Goal: Transaction & Acquisition: Purchase product/service

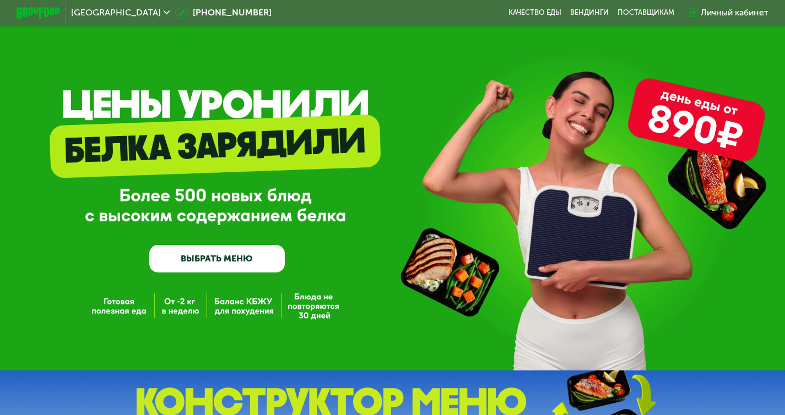
click at [239, 266] on link "ВЫБРАТЬ МЕНЮ" at bounding box center [216, 258] width 135 height 27
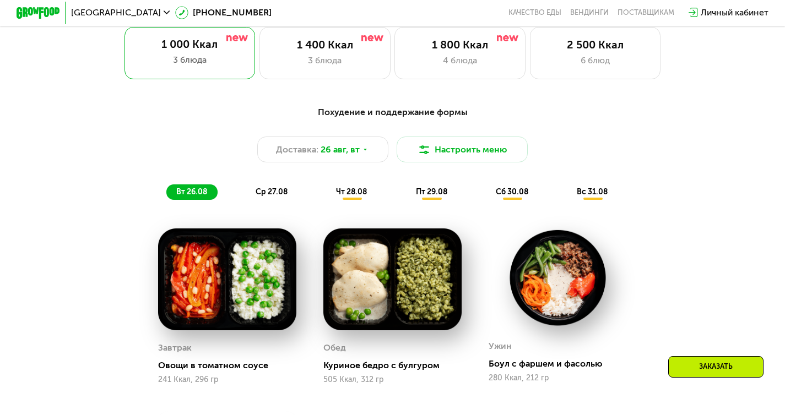
scroll to position [509, 0]
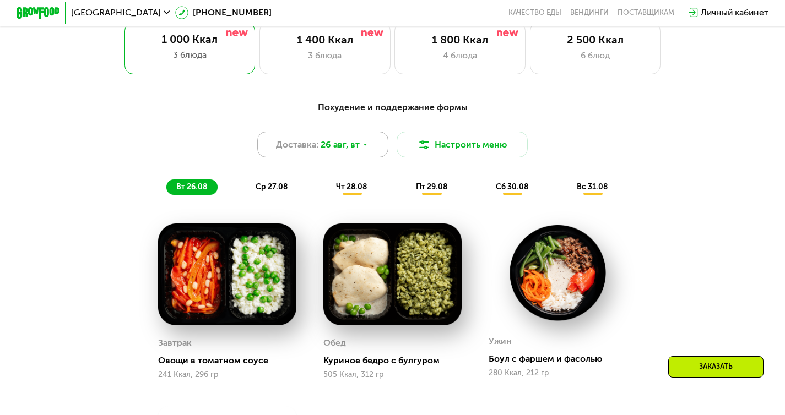
click at [380, 155] on div "Доставка: [DATE]" at bounding box center [322, 145] width 131 height 26
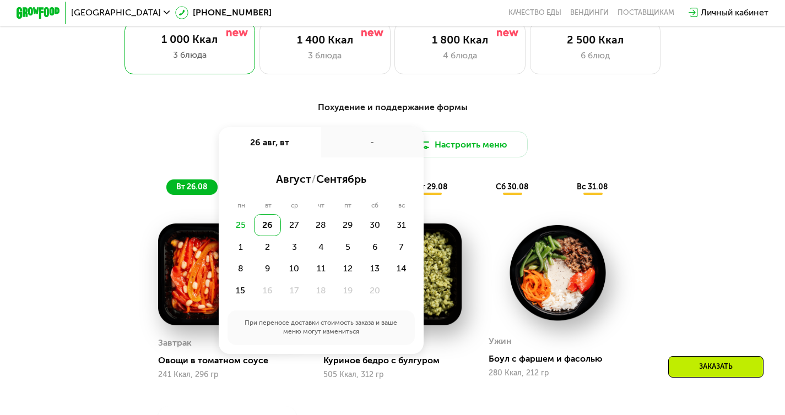
click at [380, 155] on div "-" at bounding box center [372, 142] width 102 height 30
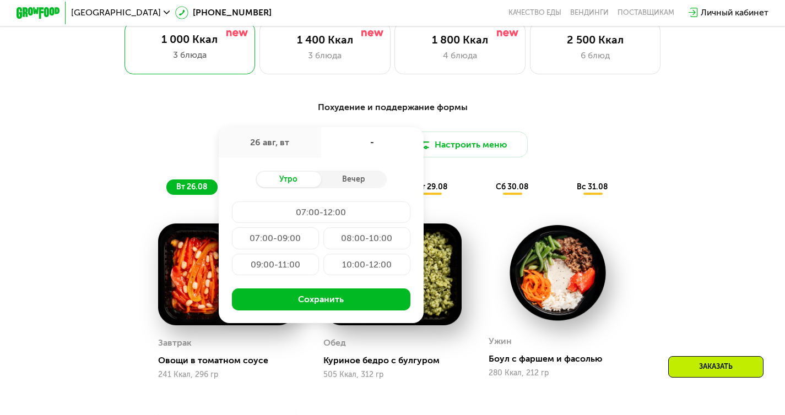
click at [380, 155] on div "-" at bounding box center [372, 142] width 102 height 30
click at [303, 153] on div "26 авг, вт" at bounding box center [270, 142] width 102 height 30
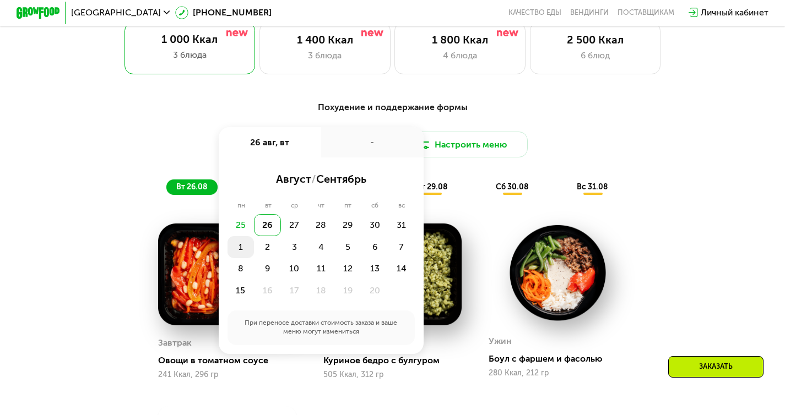
click at [254, 253] on div "1" at bounding box center [267, 247] width 27 height 22
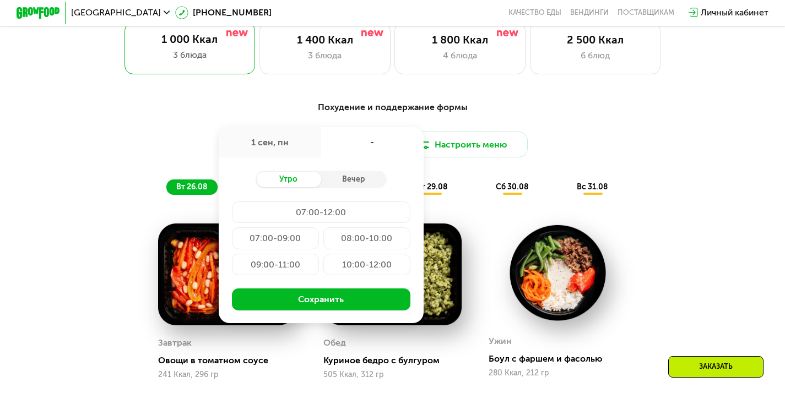
click at [369, 149] on div "-" at bounding box center [372, 142] width 102 height 30
click at [499, 192] on span "сб 30.08" at bounding box center [512, 186] width 32 height 9
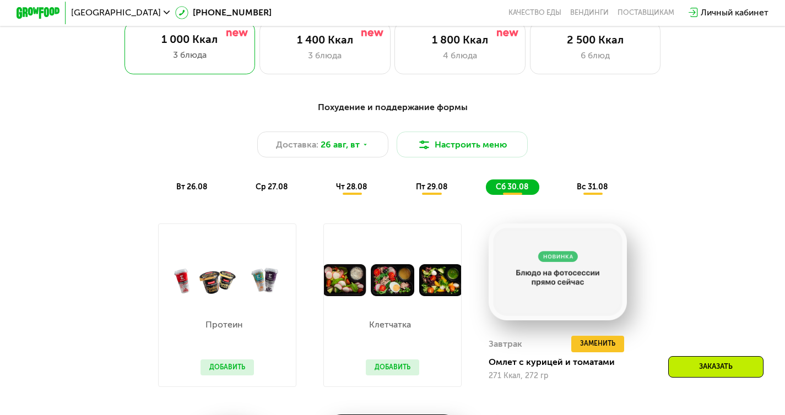
click at [658, 177] on div "Похудение и поддержание формы Доставка: [DATE] [GEOGRAPHIC_DATA] меню вт 26.08 …" at bounding box center [392, 148] width 645 height 94
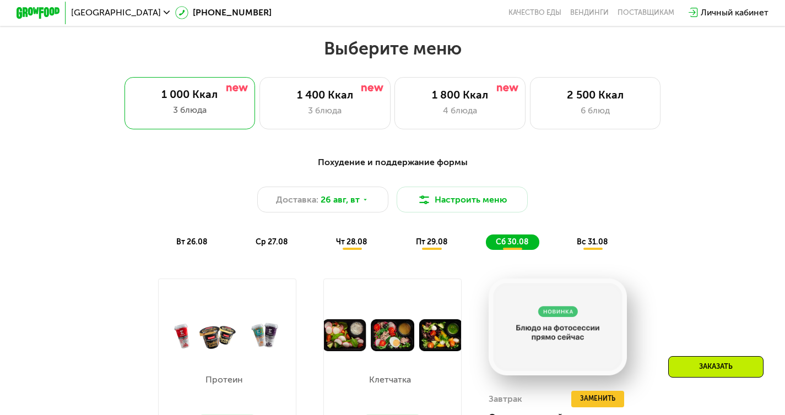
scroll to position [456, 0]
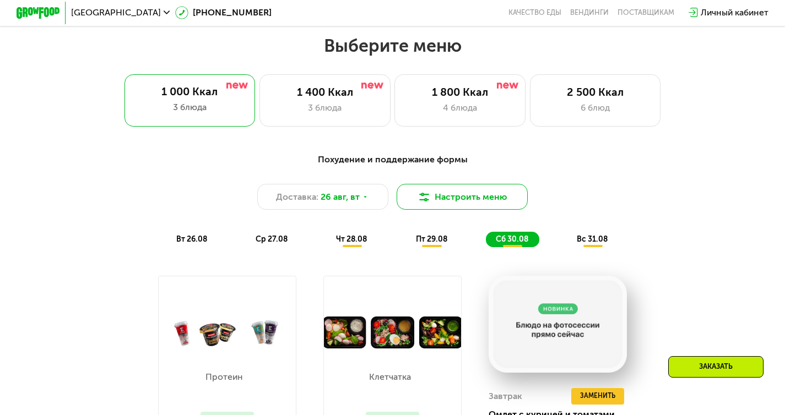
click at [462, 206] on button "Настроить меню" at bounding box center [461, 197] width 131 height 26
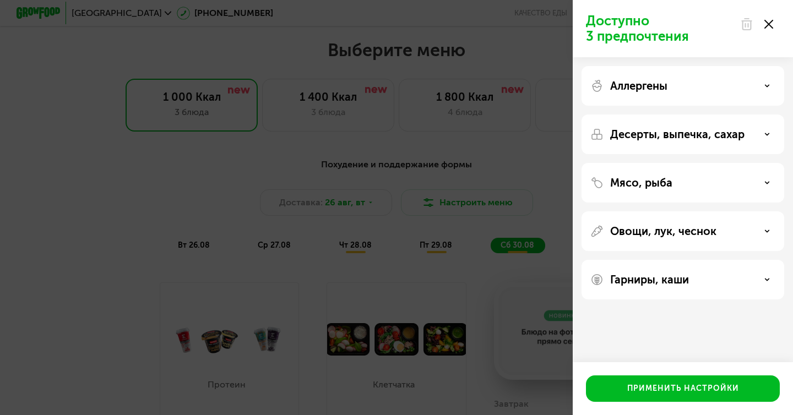
click at [769, 24] on use at bounding box center [768, 24] width 9 height 9
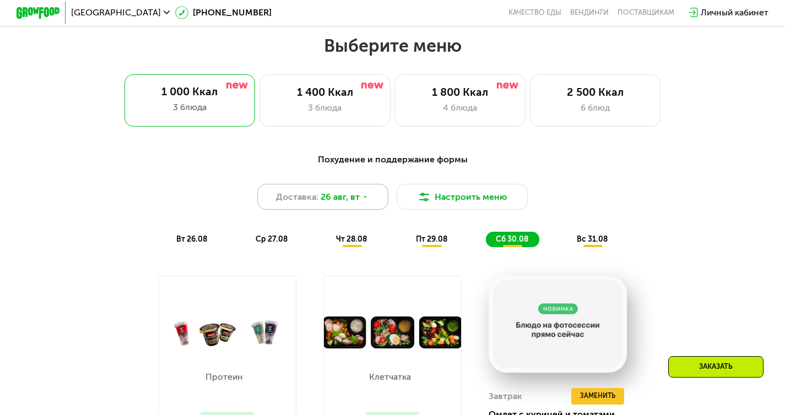
click at [347, 199] on span "26 авг, вт" at bounding box center [339, 197] width 39 height 13
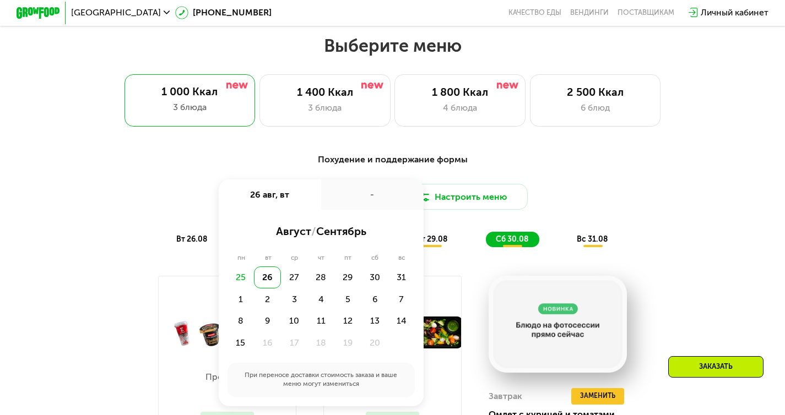
scroll to position [453, 0]
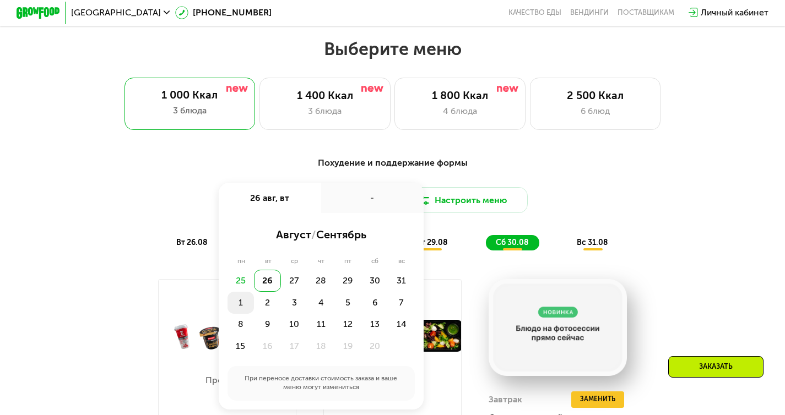
click at [254, 308] on div "1" at bounding box center [267, 303] width 27 height 22
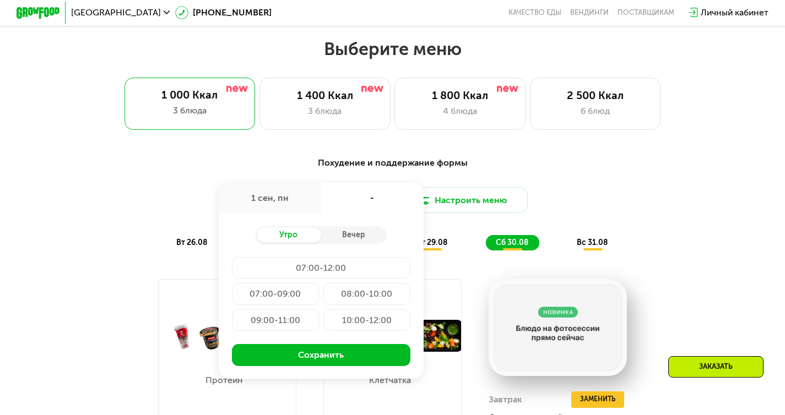
click at [301, 283] on div "07:00-12:00" at bounding box center [275, 294] width 87 height 22
click at [368, 204] on div "07:00-12:00" at bounding box center [372, 198] width 102 height 30
click at [303, 209] on div "1 сен, пн" at bounding box center [270, 198] width 102 height 30
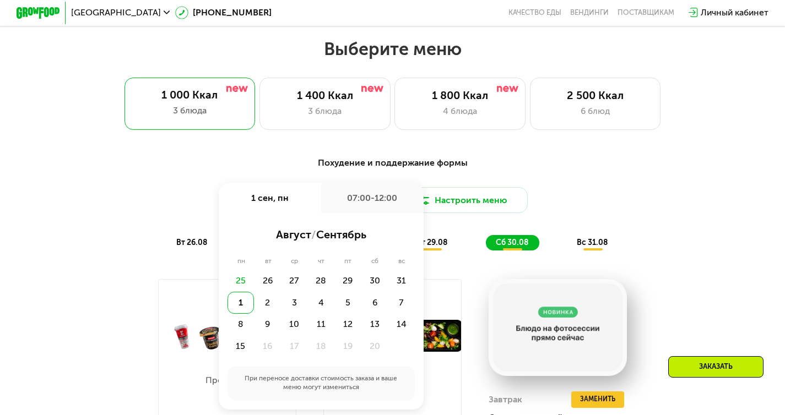
click at [377, 165] on div "Похудение и поддержание формы" at bounding box center [392, 163] width 645 height 14
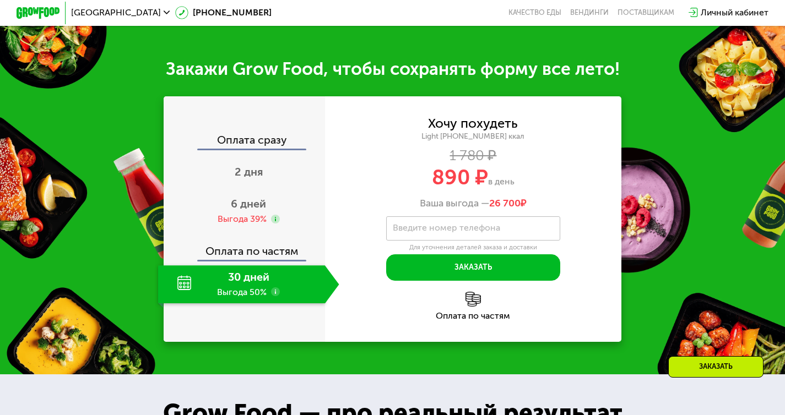
scroll to position [1128, 0]
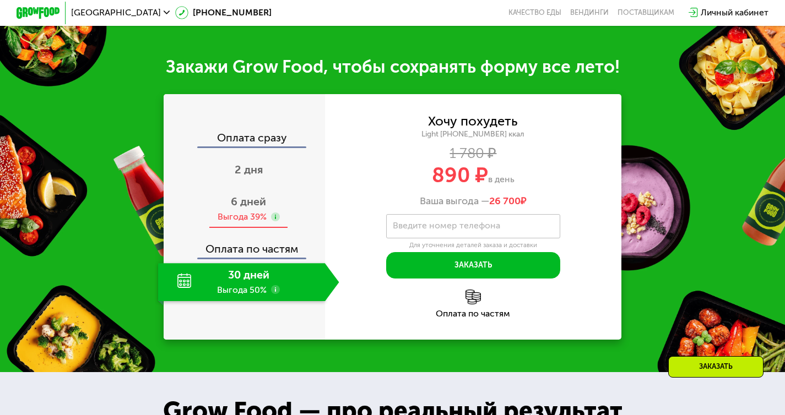
click at [253, 221] on div "6 дней Выгода 39%" at bounding box center [248, 210] width 181 height 38
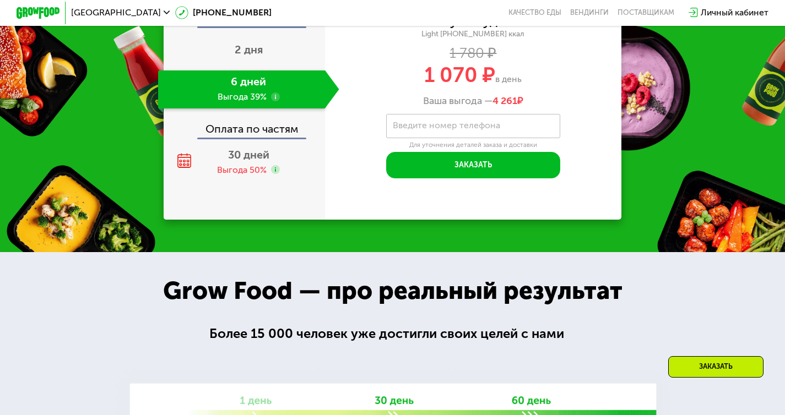
scroll to position [1165, 0]
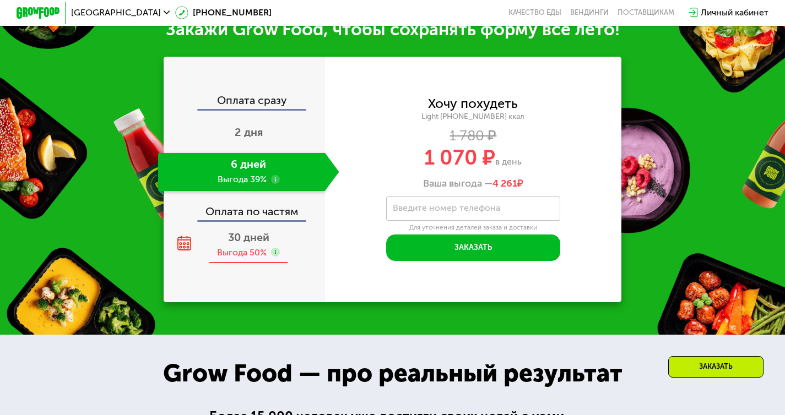
click at [242, 259] on div "Выгода 50%" at bounding box center [242, 253] width 50 height 12
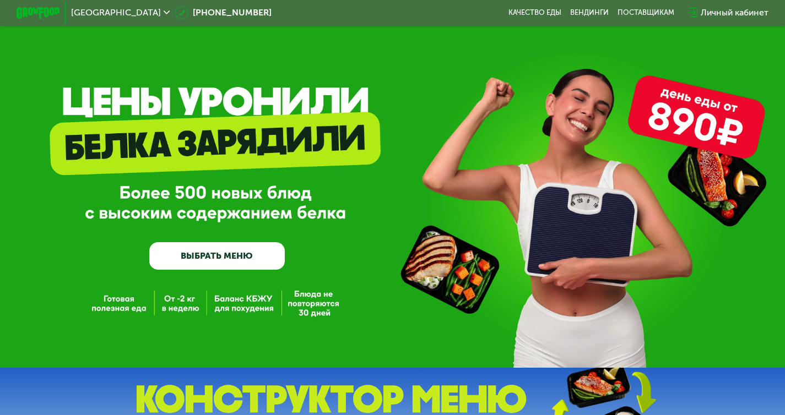
scroll to position [0, 0]
